Goal: Check status: Check status

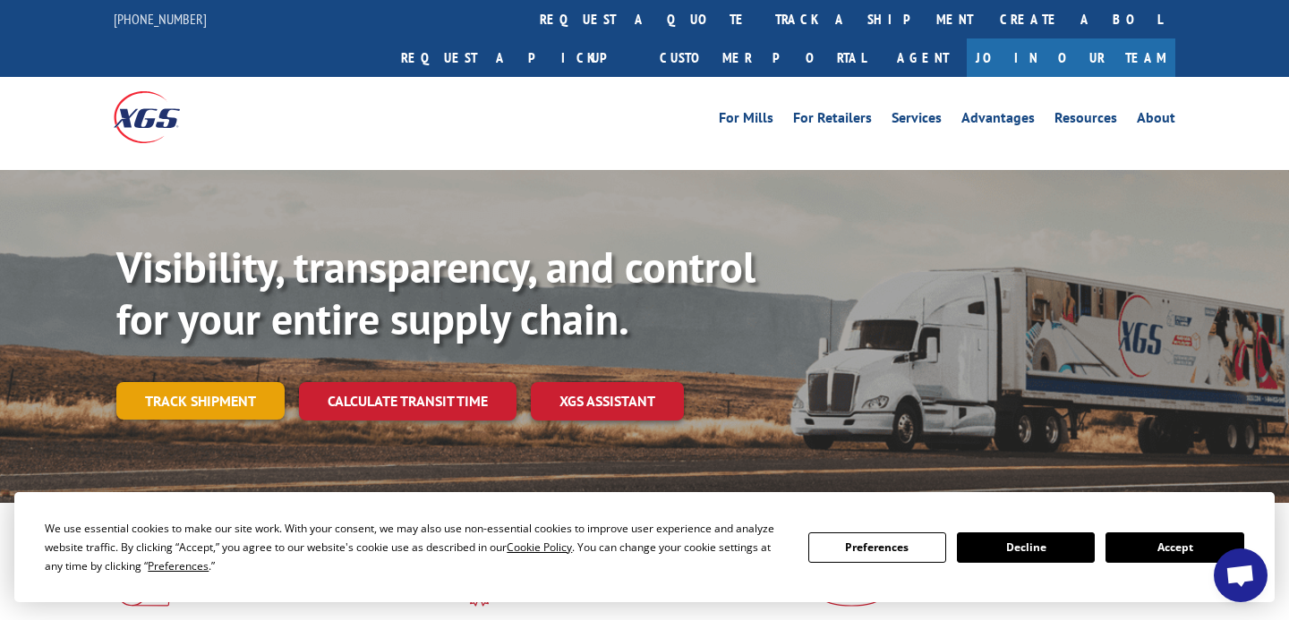
click at [247, 382] on link "Track shipment" at bounding box center [200, 401] width 168 height 38
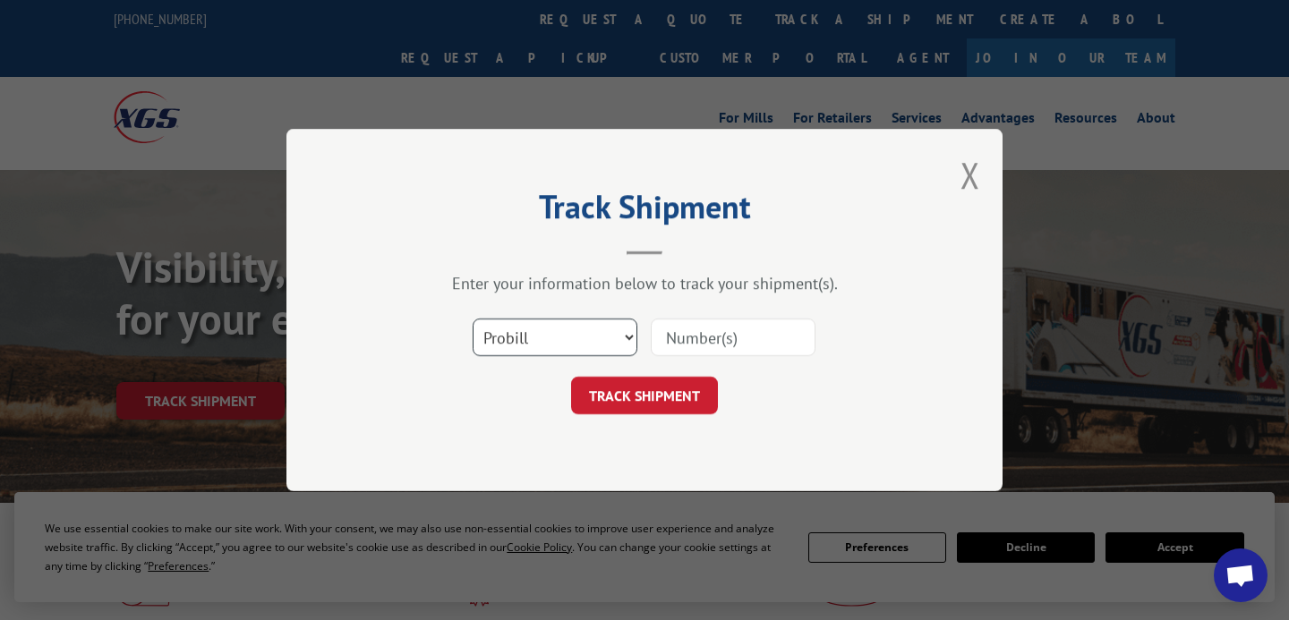
click at [531, 338] on select "Select category... Probill BOL PO" at bounding box center [555, 338] width 165 height 38
select select "bol"
click at [473, 319] on select "Select category... Probill BOL PO" at bounding box center [555, 338] width 165 height 38
click at [668, 344] on input at bounding box center [733, 338] width 165 height 38
paste input "[PERSON_NAME] 1/1 $12,250.00 [PERSON_NAME] - [GEOGRAPHIC_DATA] 1/1 $14,000.00 K…"
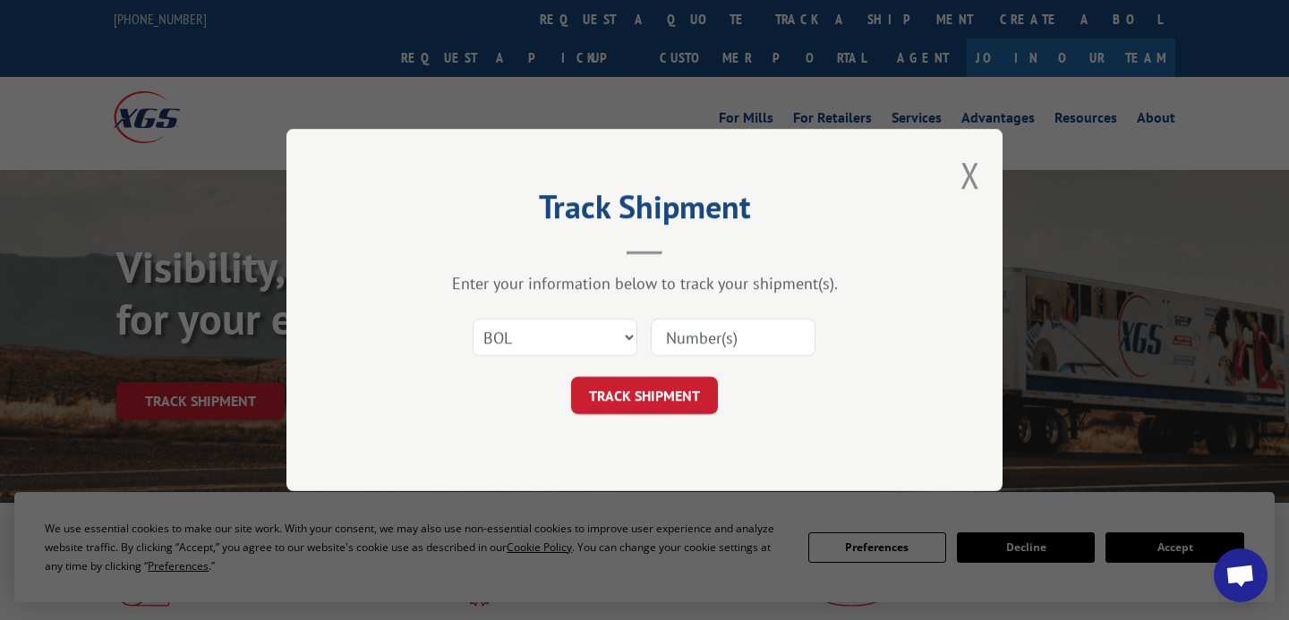
type input "[PERSON_NAME] 1/1 $12,250.00 [PERSON_NAME] - [GEOGRAPHIC_DATA] 1/1 $14,000.00 K…"
click at [695, 340] on input "[PERSON_NAME] 1/1 $12,250.00 [PERSON_NAME] - [GEOGRAPHIC_DATA] 1/1 $14,000.00 K…" at bounding box center [733, 338] width 165 height 38
click at [696, 340] on input "[PERSON_NAME] 1/1 $12,250.00 [PERSON_NAME] - [GEOGRAPHIC_DATA] 1/1 $14,000.00 K…" at bounding box center [733, 338] width 165 height 38
click at [698, 340] on input "[PERSON_NAME] 1/1 $12,250.00 [PERSON_NAME] - [GEOGRAPHIC_DATA] 1/1 $14,000.00 K…" at bounding box center [733, 338] width 165 height 38
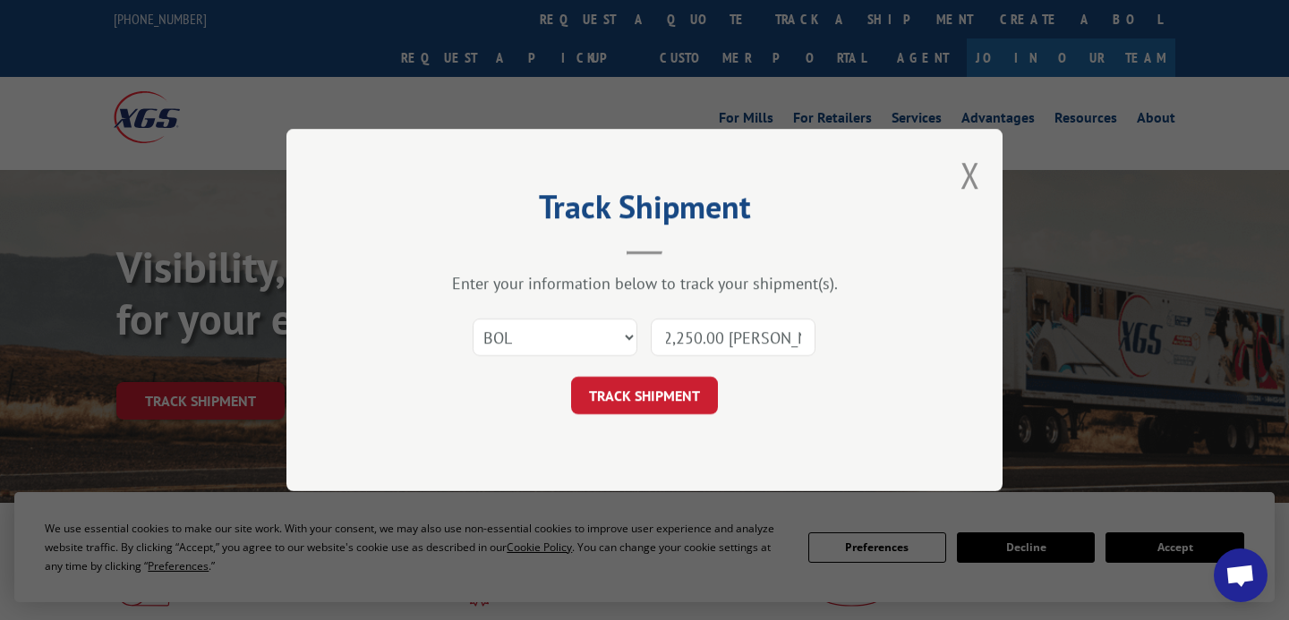
click at [698, 340] on input "[PERSON_NAME] 1/1 $12,250.00 [PERSON_NAME] - [GEOGRAPHIC_DATA] 1/1 $14,000.00 K…" at bounding box center [733, 338] width 165 height 38
click at [736, 339] on input at bounding box center [733, 338] width 165 height 38
paste input "363428"
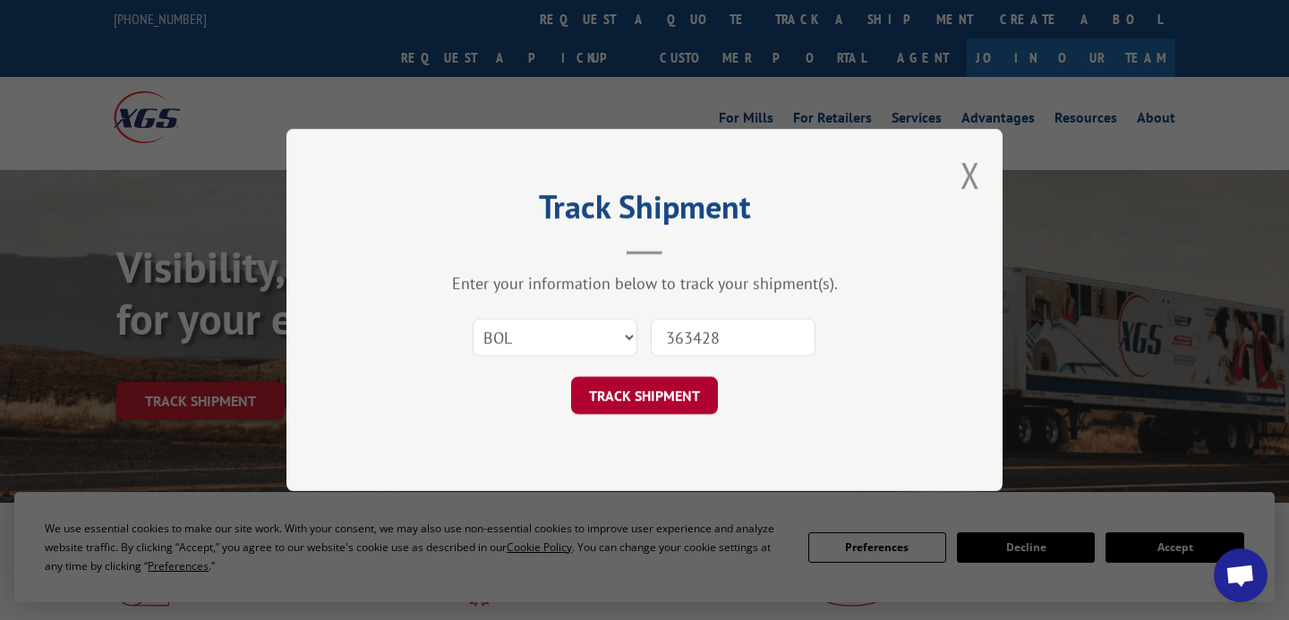
type input "363428"
click at [666, 387] on button "TRACK SHIPMENT" at bounding box center [644, 396] width 147 height 38
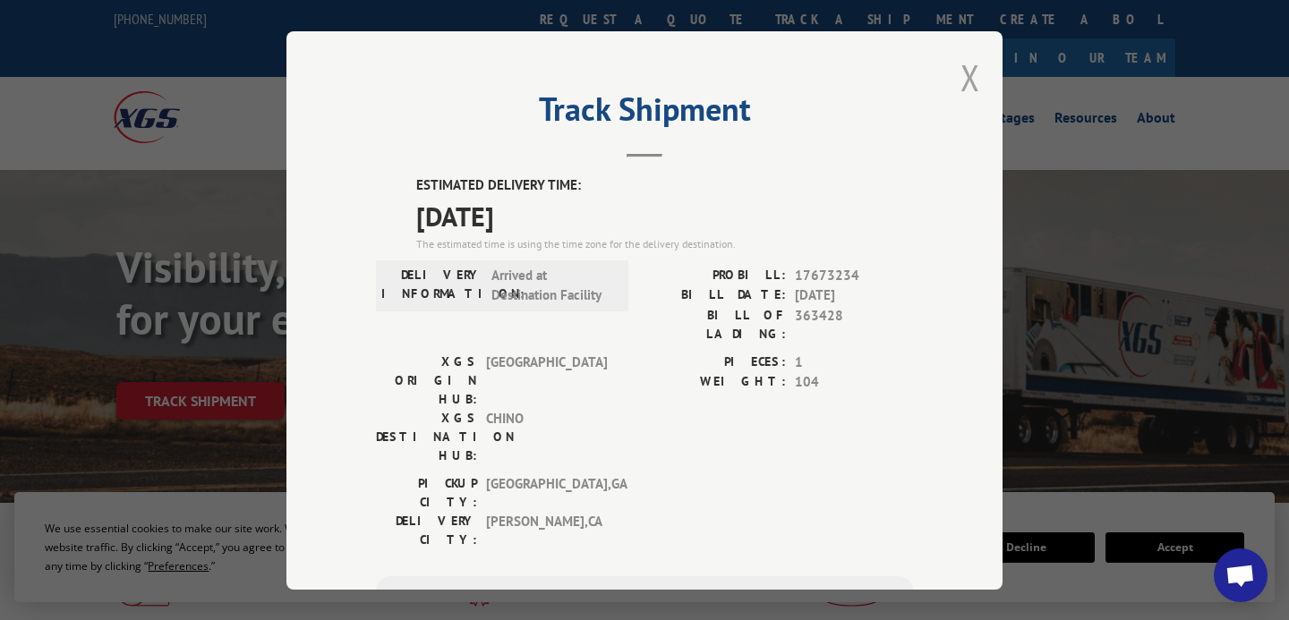
click at [966, 86] on button "Close modal" at bounding box center [970, 77] width 20 height 47
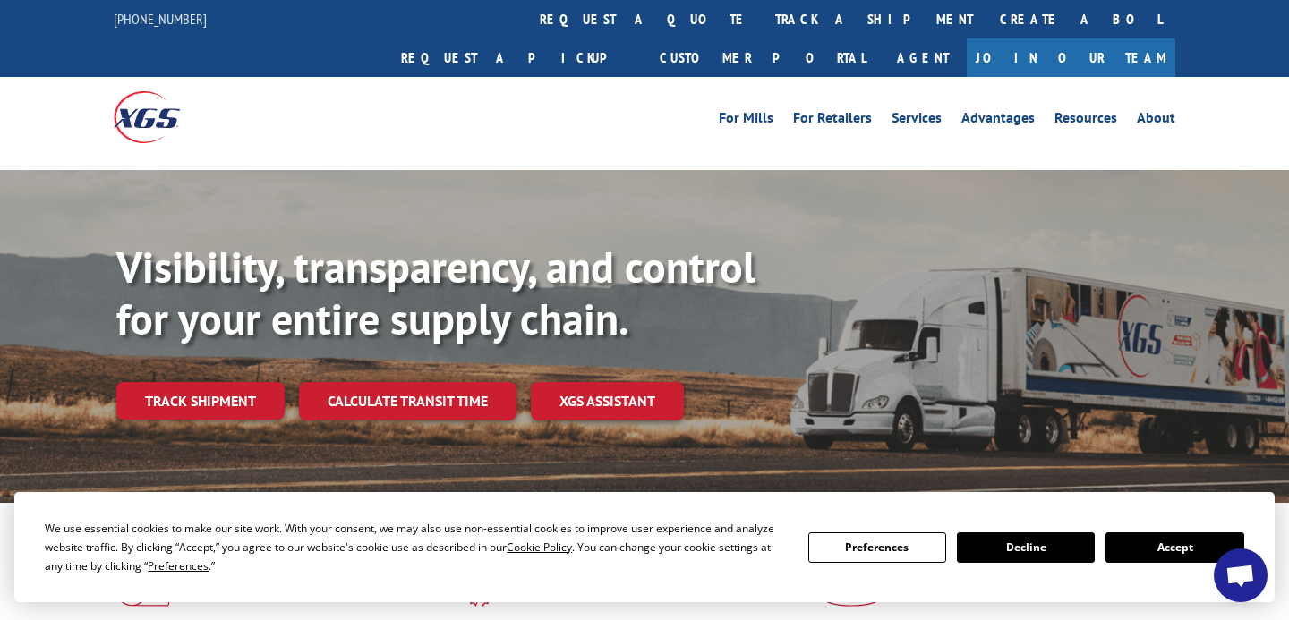
click at [1250, 77] on div "For [PERSON_NAME] For Retailers Services Advantages Resources About For [PERSON…" at bounding box center [644, 117] width 1289 height 80
